Goal: Task Accomplishment & Management: Manage account settings

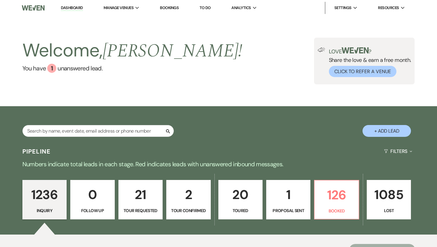
click at [86, 195] on p "0" at bounding box center [92, 194] width 36 height 20
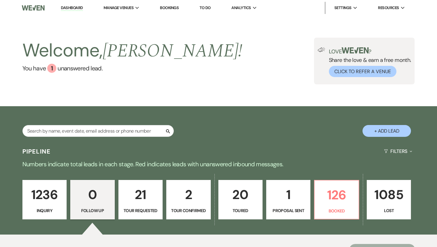
click at [41, 196] on p "1236" at bounding box center [44, 194] width 36 height 20
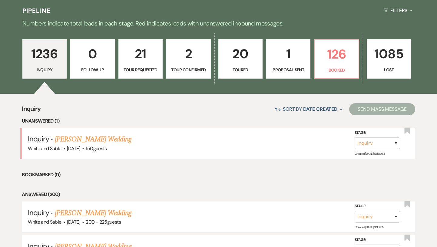
scroll to position [141, 0]
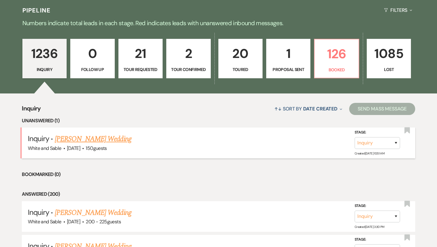
click at [108, 140] on link "[PERSON_NAME] Wedding" at bounding box center [93, 138] width 77 height 11
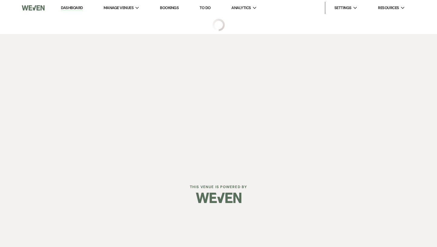
select select "7"
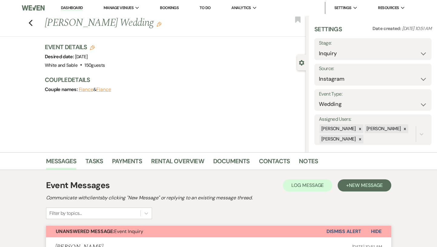
click at [336, 228] on button "Dismiss Alert" at bounding box center [343, 231] width 35 height 12
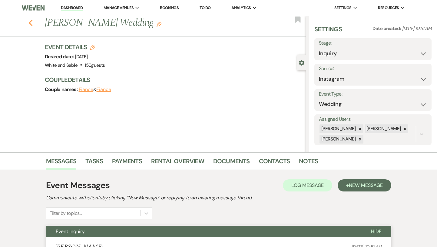
click at [32, 24] on icon "Previous" at bounding box center [30, 22] width 5 height 7
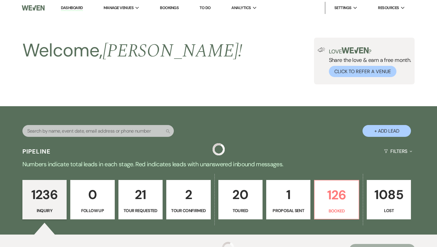
scroll to position [141, 0]
